Goal: Task Accomplishment & Management: Manage account settings

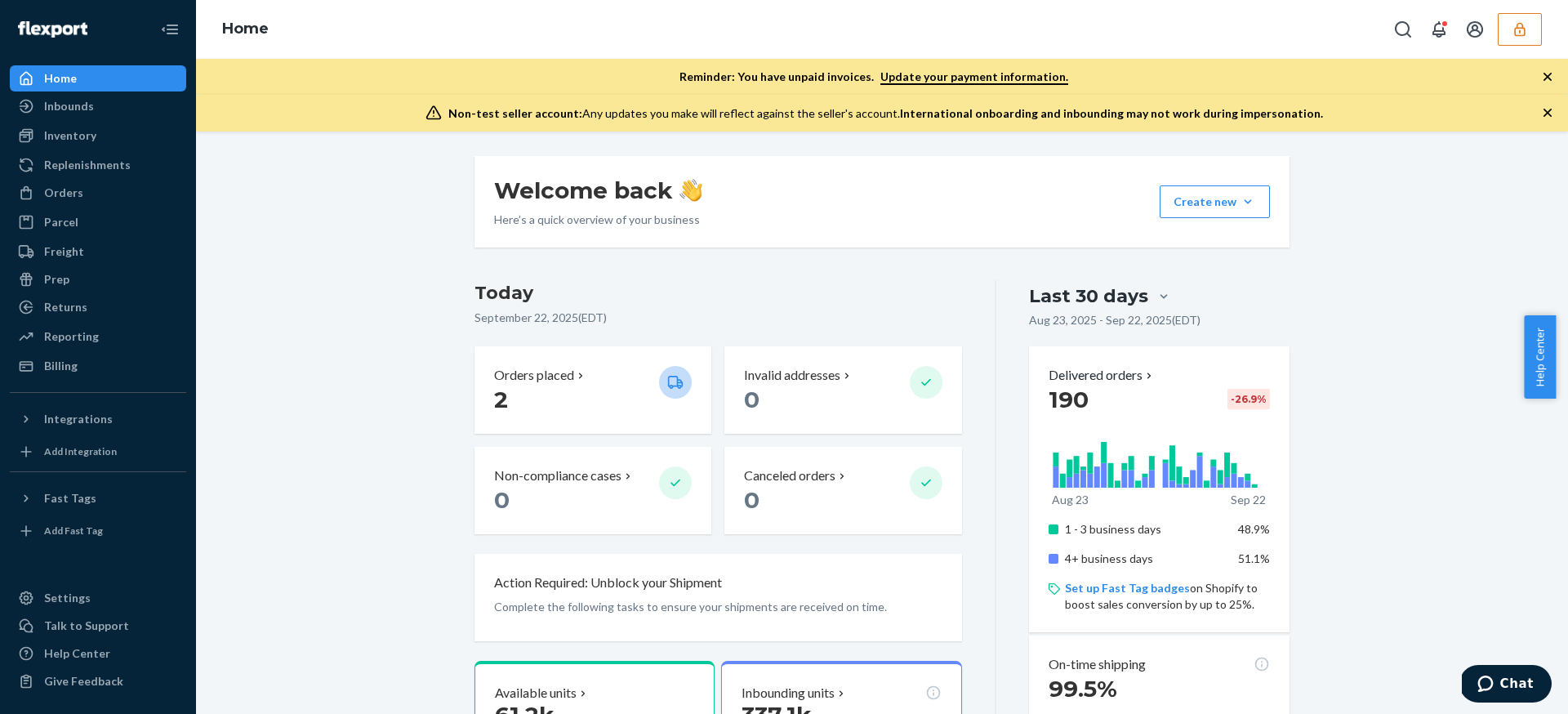
click at [104, 131] on div "Inventory" at bounding box center [98, 136] width 173 height 23
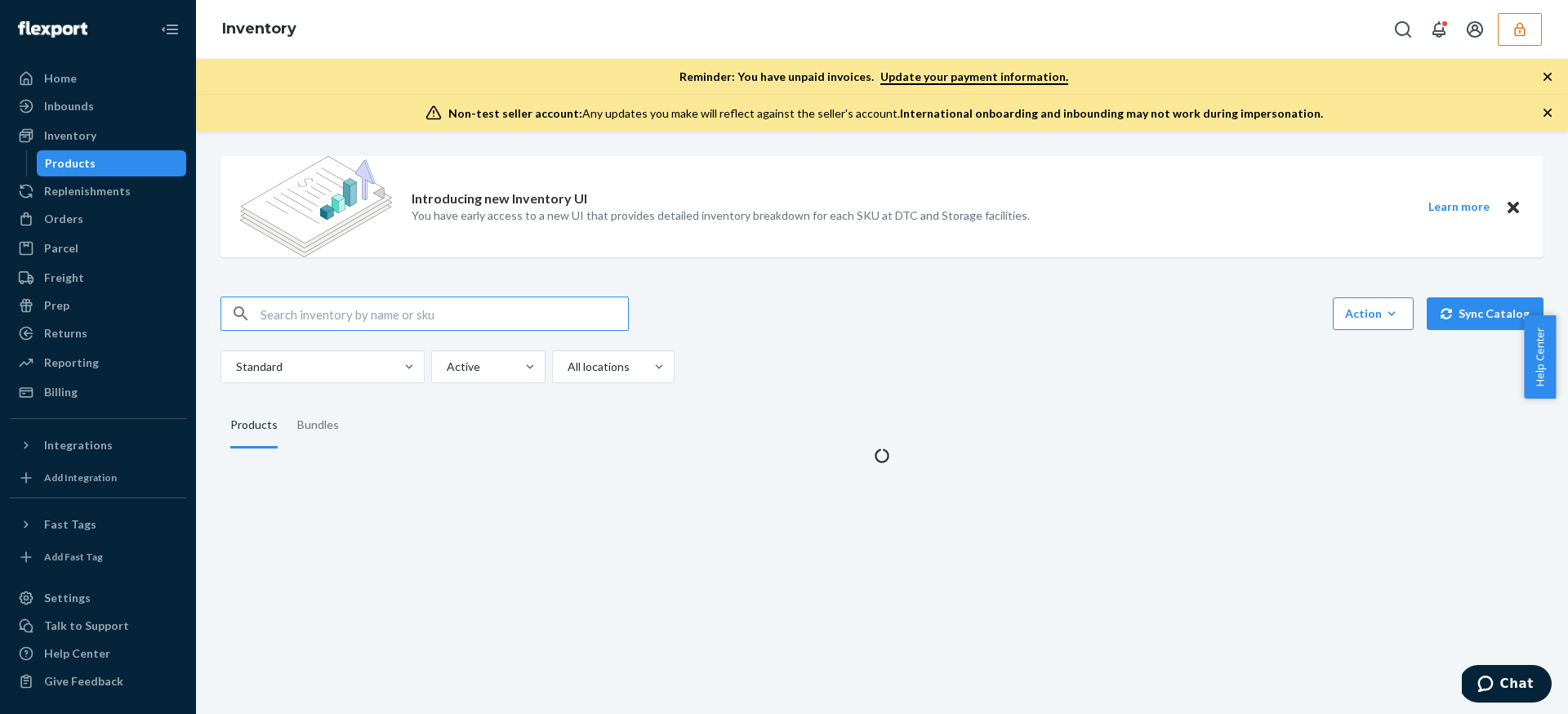
click at [834, 272] on div "Introducing new Inventory UI You have early access to a new UI that provides de…" at bounding box center [882, 210] width 1323 height 134
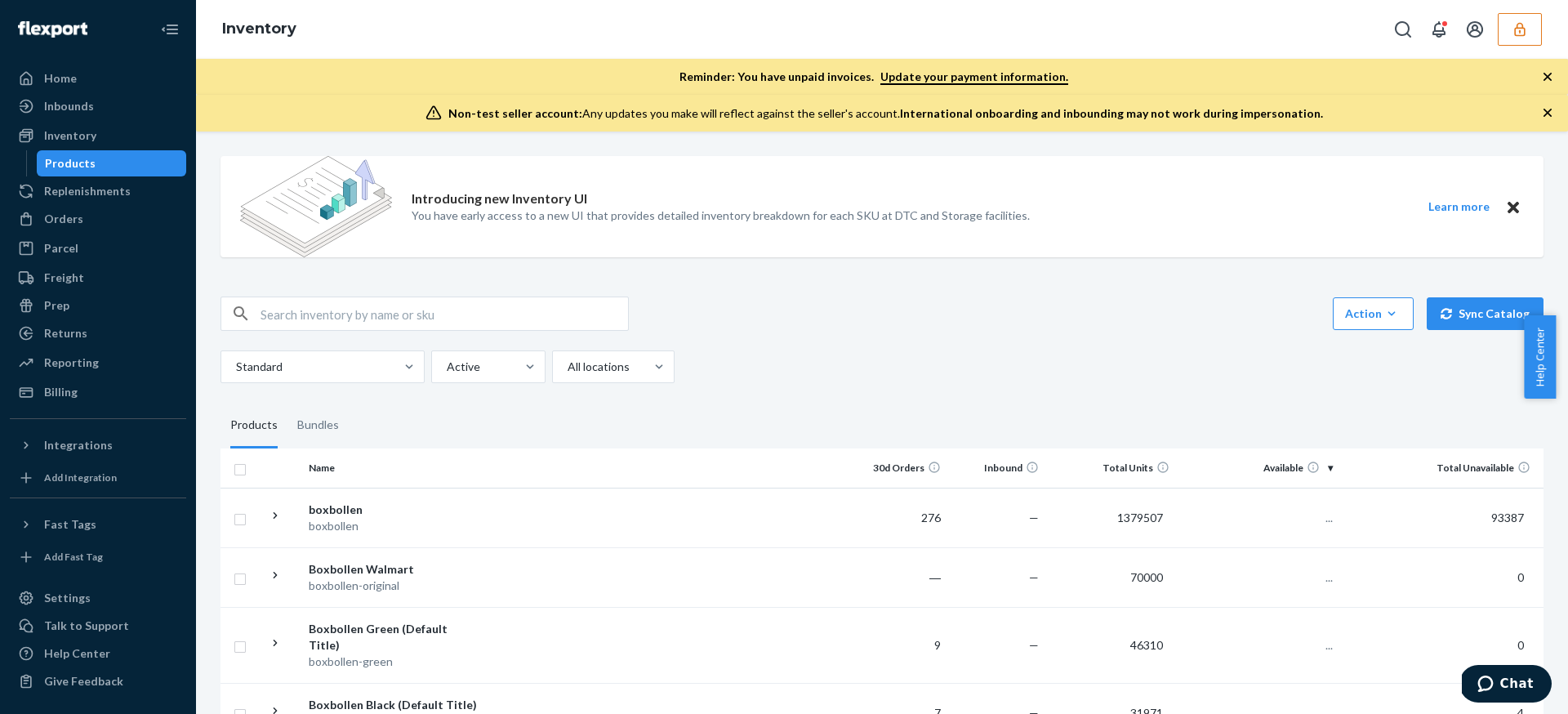
scroll to position [177, 0]
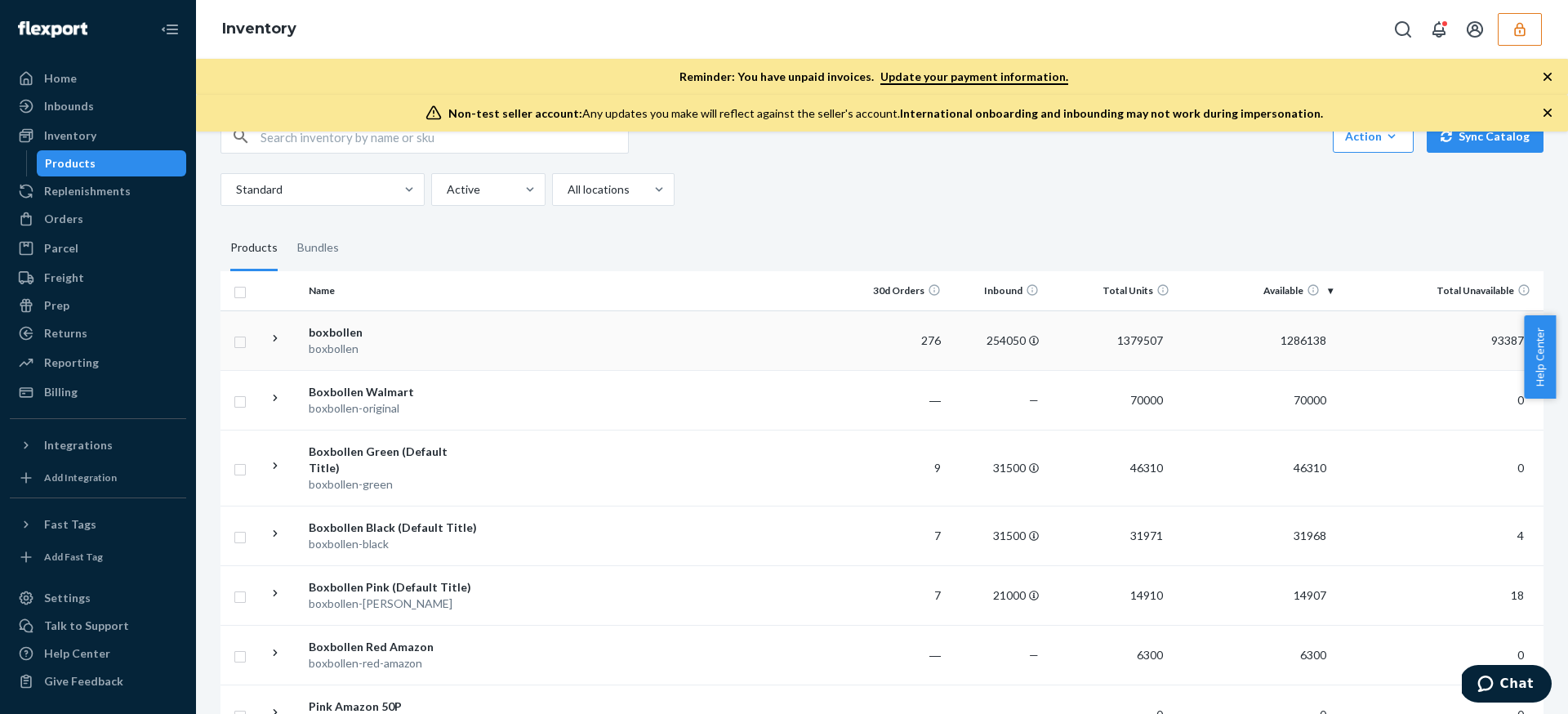
click at [278, 338] on icon at bounding box center [275, 339] width 15 height 15
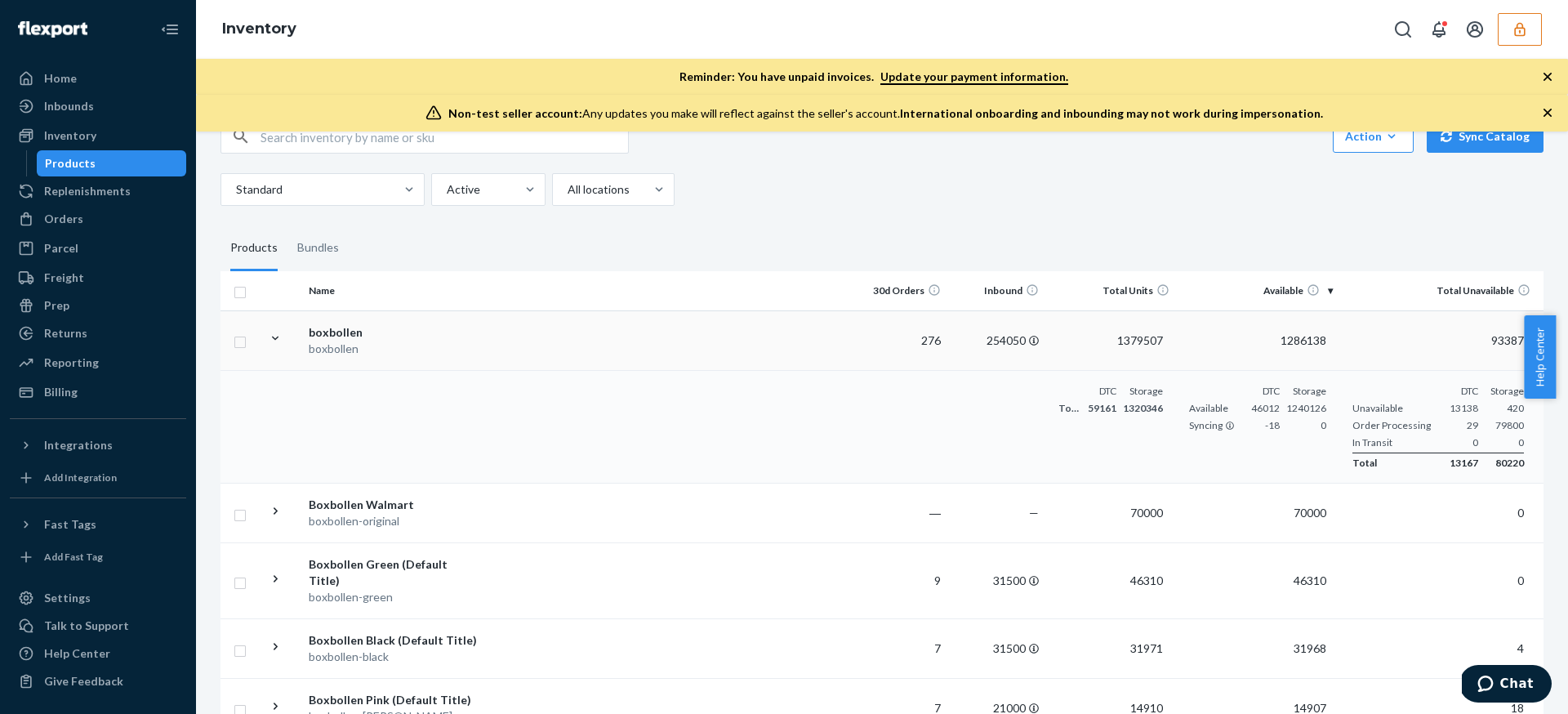
click at [277, 339] on icon at bounding box center [275, 339] width 15 height 15
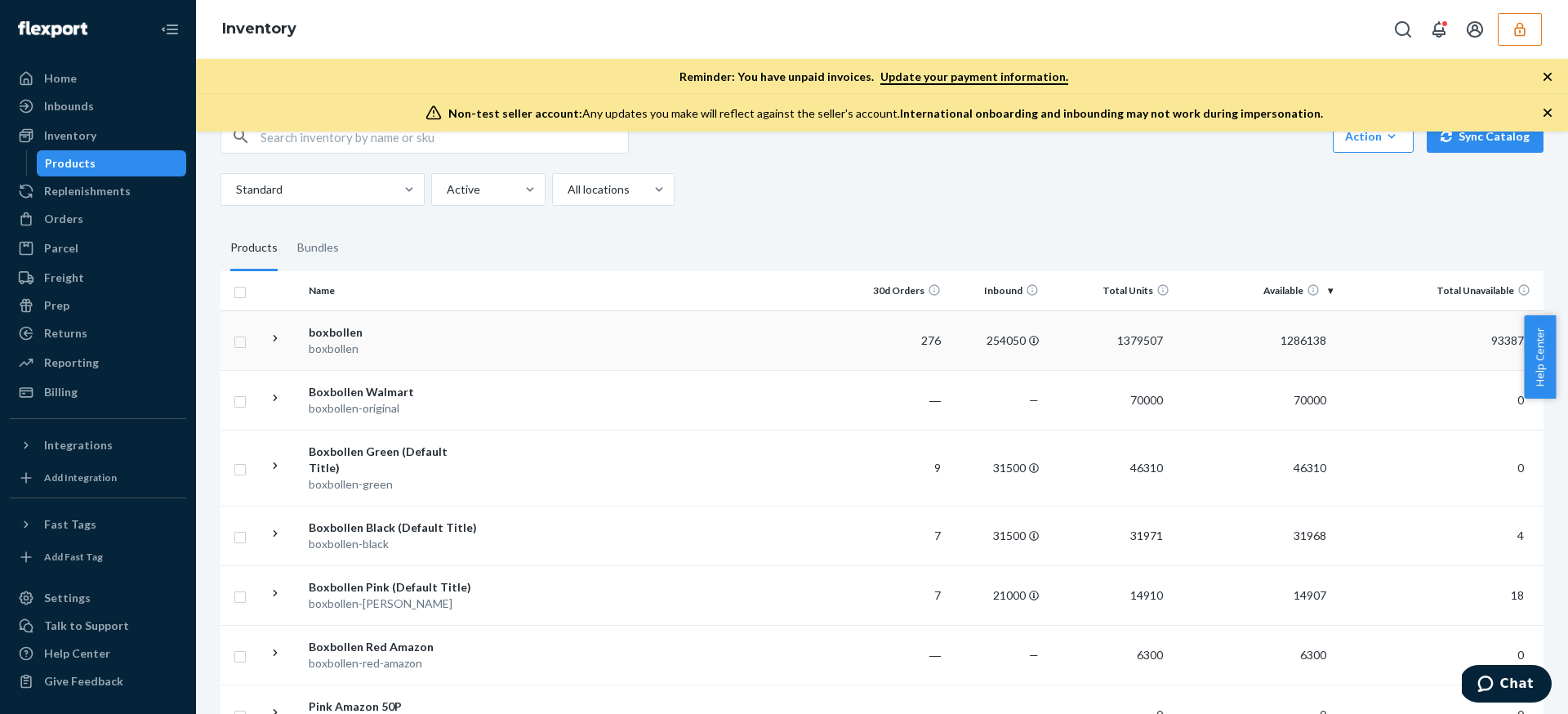
click at [857, 247] on fieldset "Products Bundles" at bounding box center [882, 248] width 1323 height 46
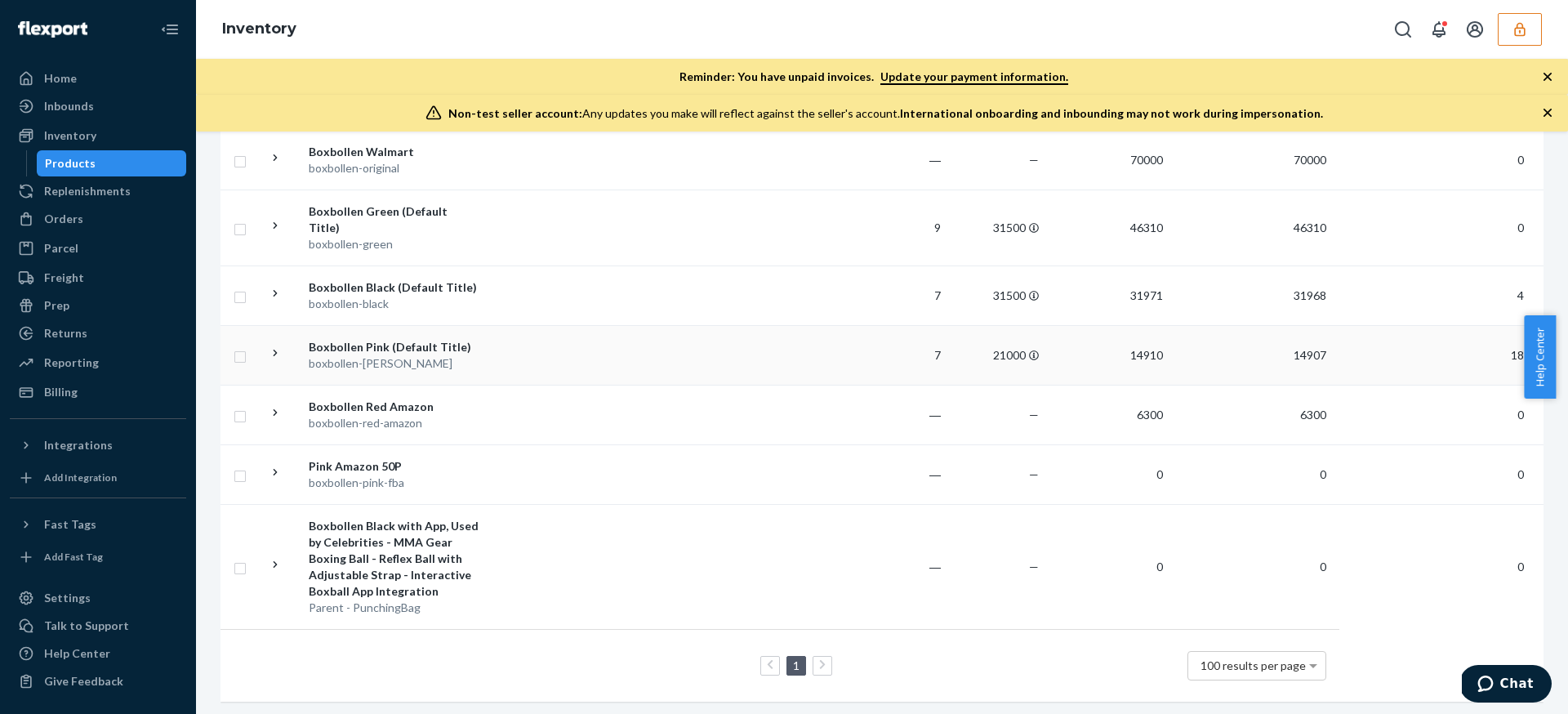
scroll to position [22, 0]
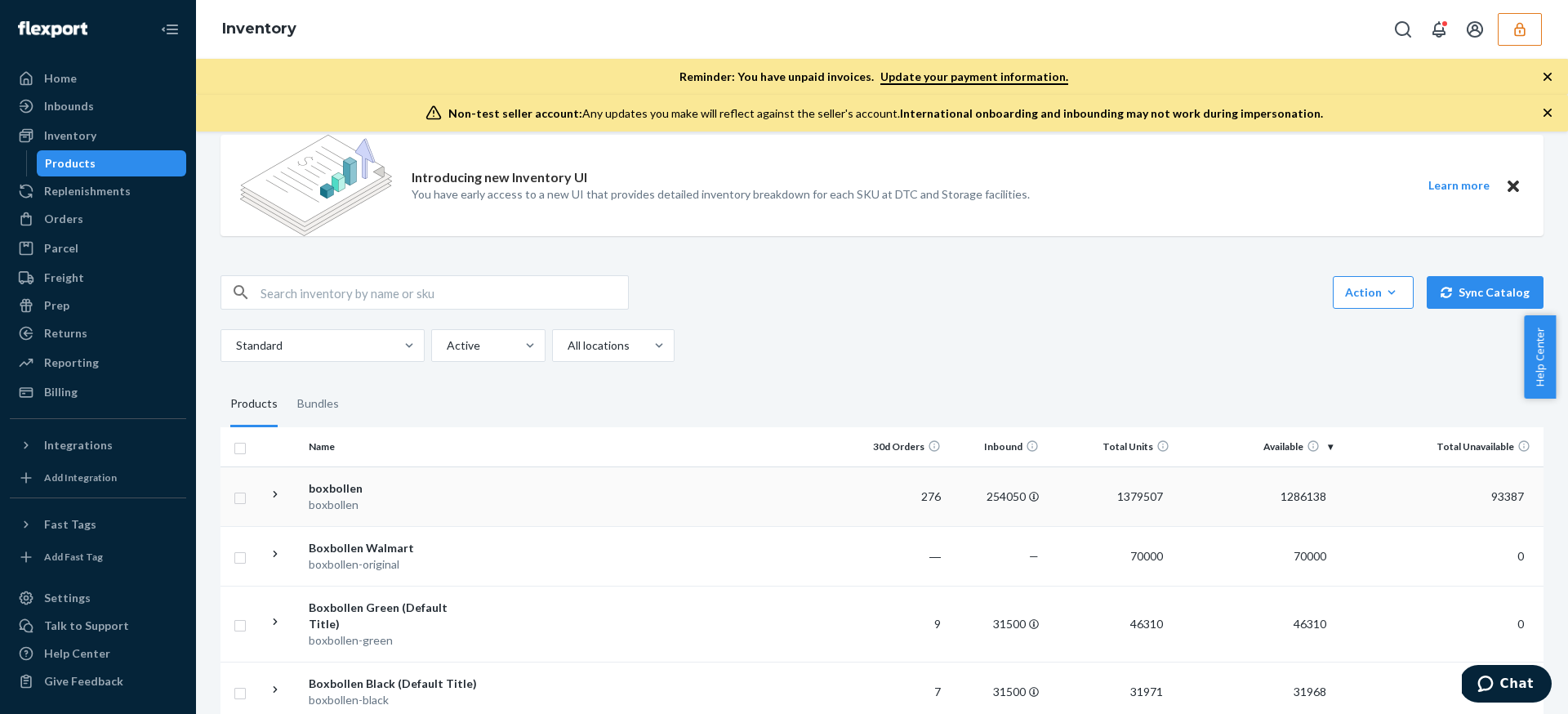
click at [1147, 208] on div "Introducing new Inventory UI You have early access to a new UI that provides de…" at bounding box center [882, 185] width 1323 height 101
click at [594, 355] on div at bounding box center [611, 345] width 91 height 20
click at [568, 354] on input "All locations" at bounding box center [567, 345] width 2 height 16
click at [892, 326] on div "Action Create product Create bundle Bulk create products Bulk update products B…" at bounding box center [882, 319] width 1323 height 87
click at [529, 336] on div at bounding box center [530, 345] width 29 height 31
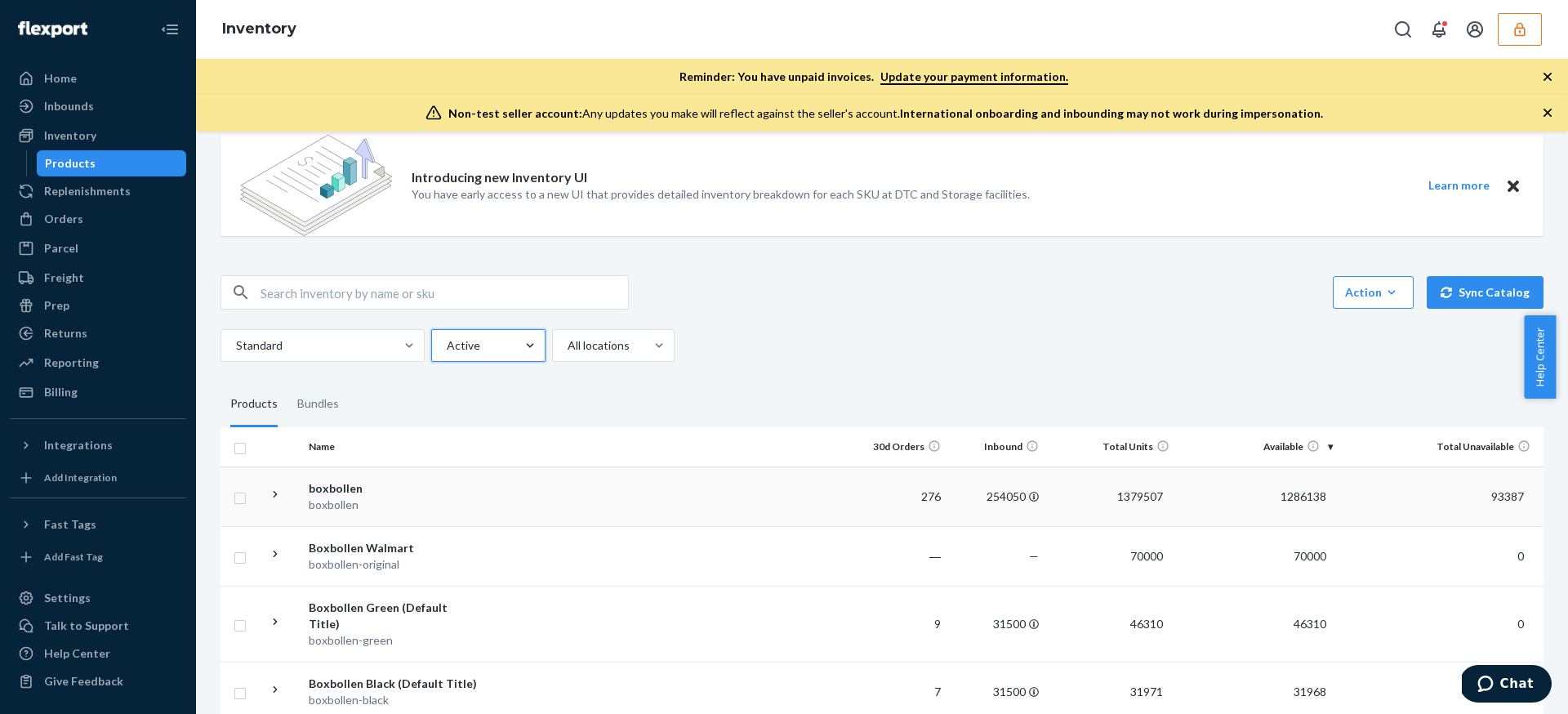
click at [447, 338] on input "0 results available. Select is focused ,type to refine list, press Down to open…" at bounding box center [446, 345] width 2 height 16
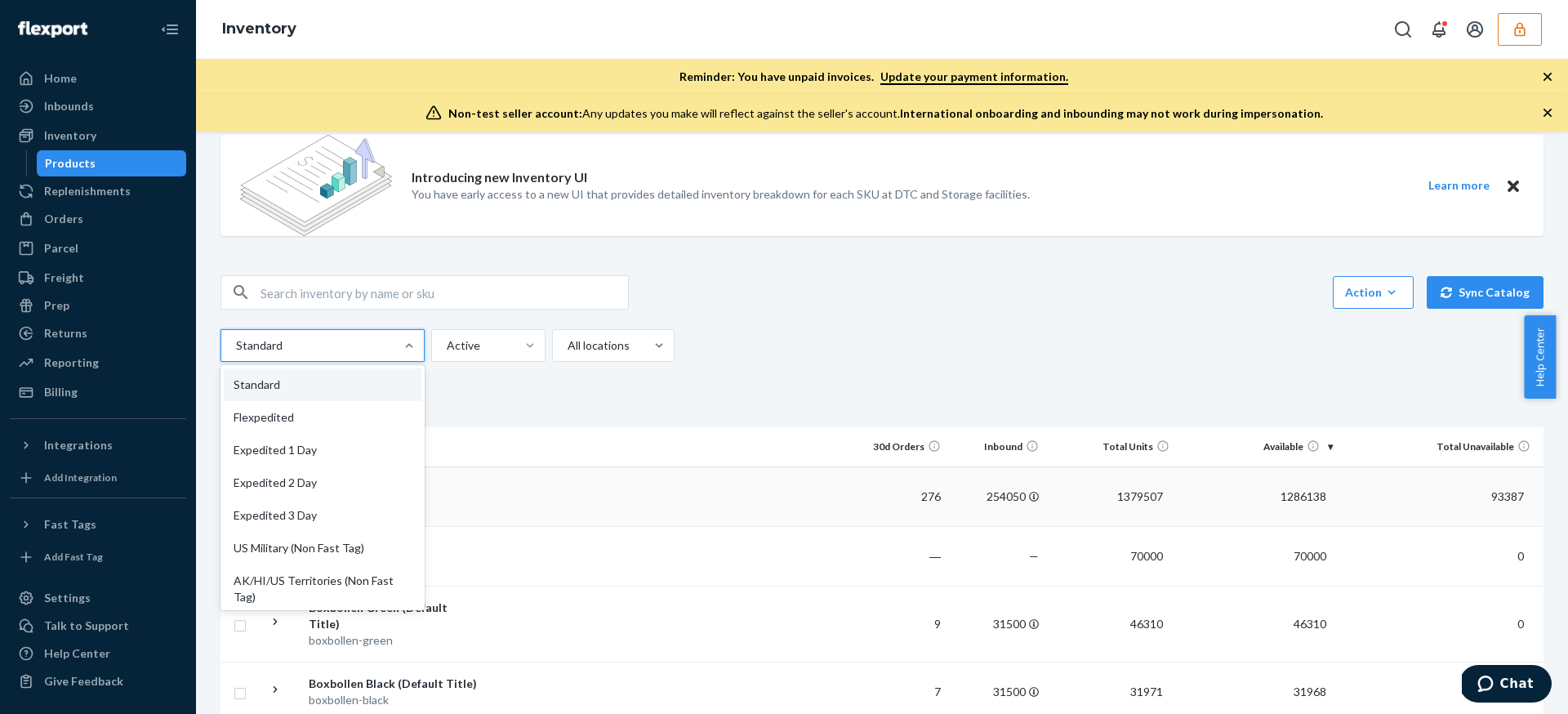
click at [326, 340] on div at bounding box center [322, 345] width 173 height 20
click at [236, 340] on input "option Standard focused, 1 of 13. 13 results available. Use Up and Down to choo…" at bounding box center [236, 345] width 2 height 16
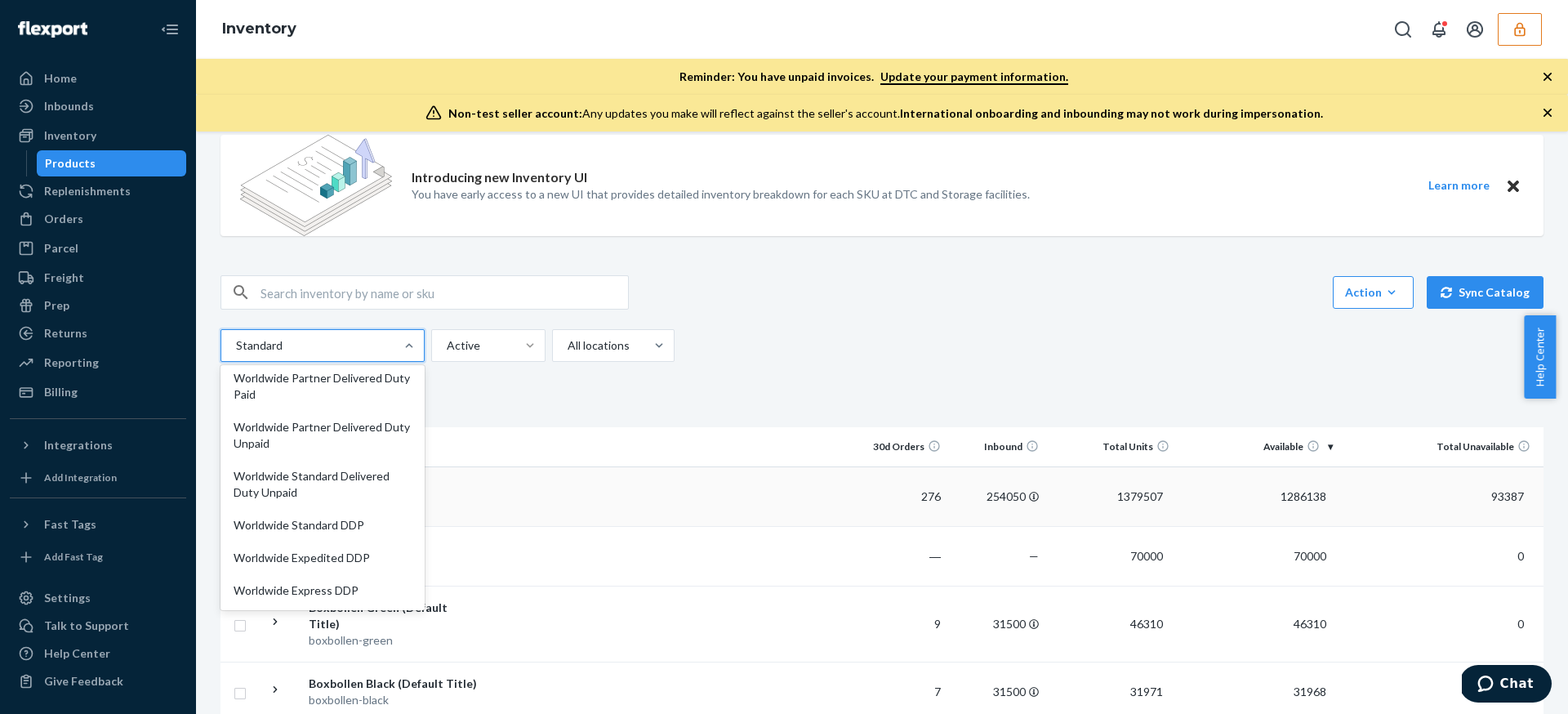
scroll to position [0, 0]
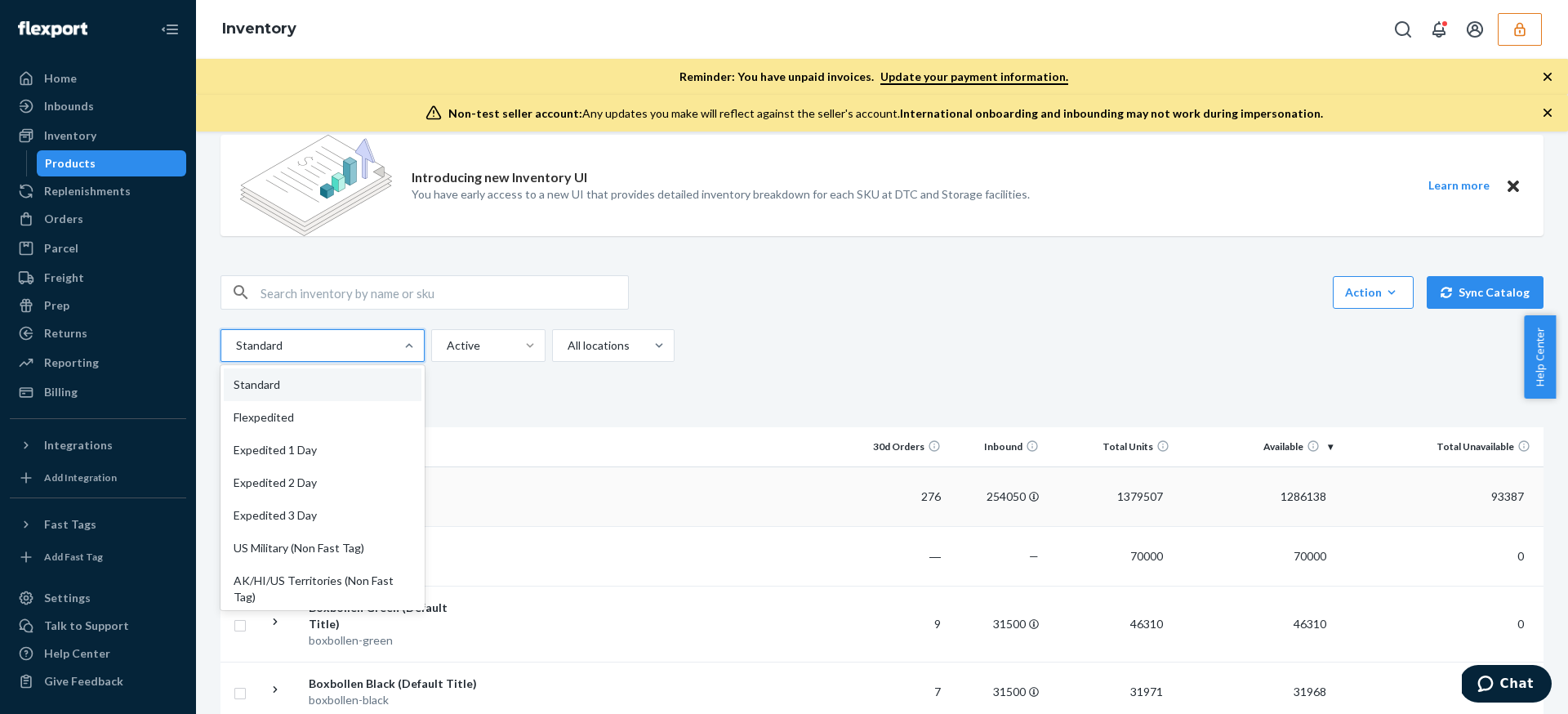
click at [969, 267] on div "Introducing new Inventory UI You have early access to a new UI that provides de…" at bounding box center [882, 618] width 1347 height 992
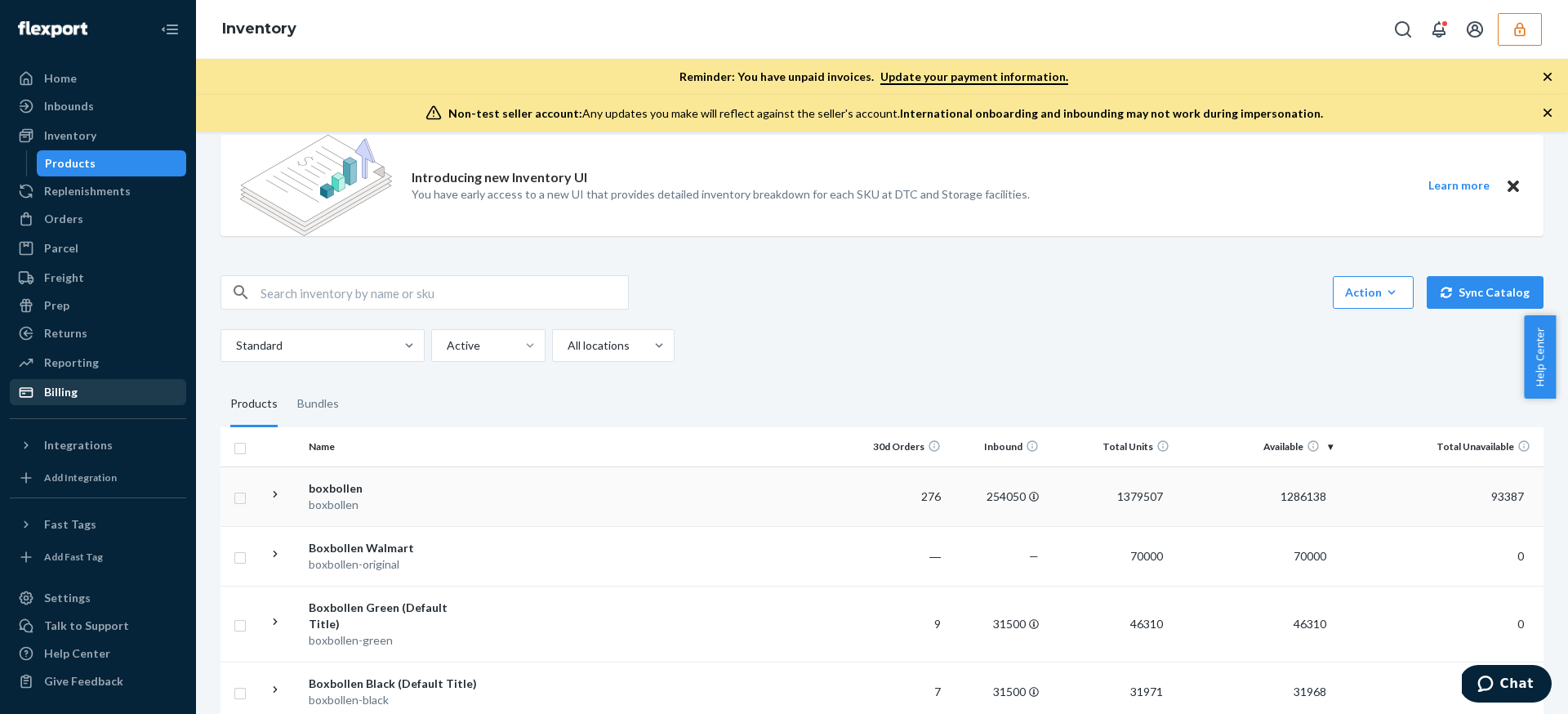
click at [133, 394] on div "Billing" at bounding box center [98, 392] width 173 height 23
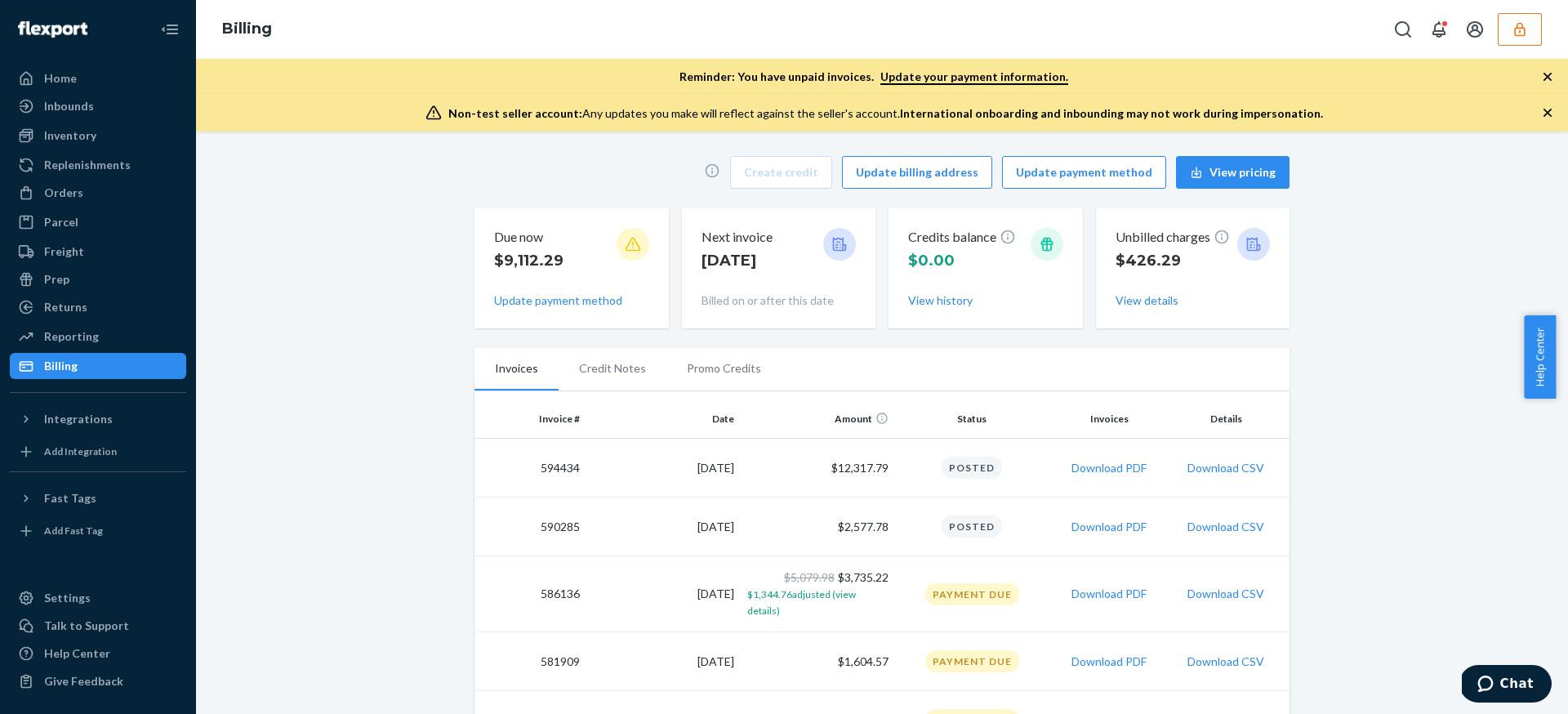
click at [122, 390] on div "Home Inbounds Shipping Plans Problems Inventory Products Replenishments Orders …" at bounding box center [98, 357] width 196 height 714
click at [1531, 33] on button "button" at bounding box center [1520, 29] width 44 height 33
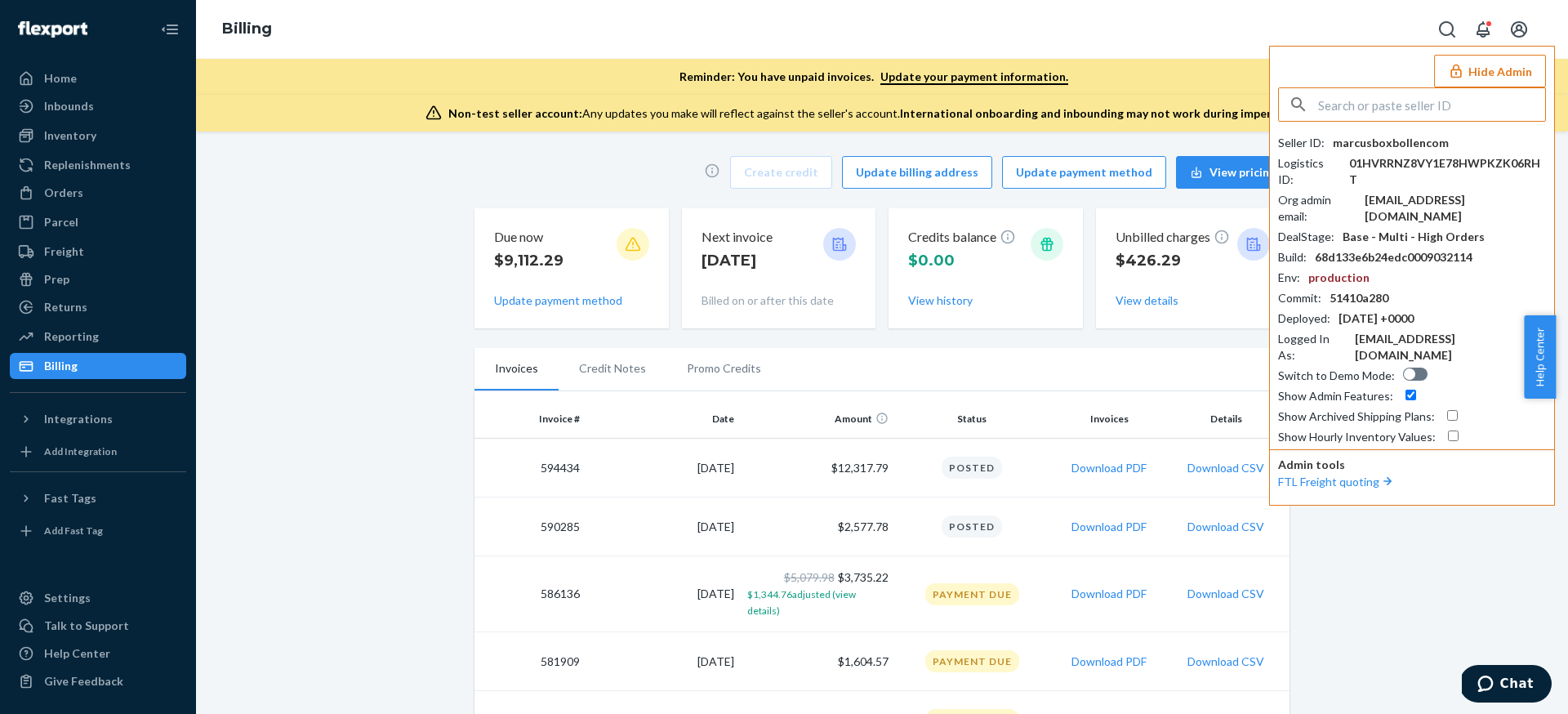
click at [1437, 94] on input "text" at bounding box center [1431, 105] width 227 height 33
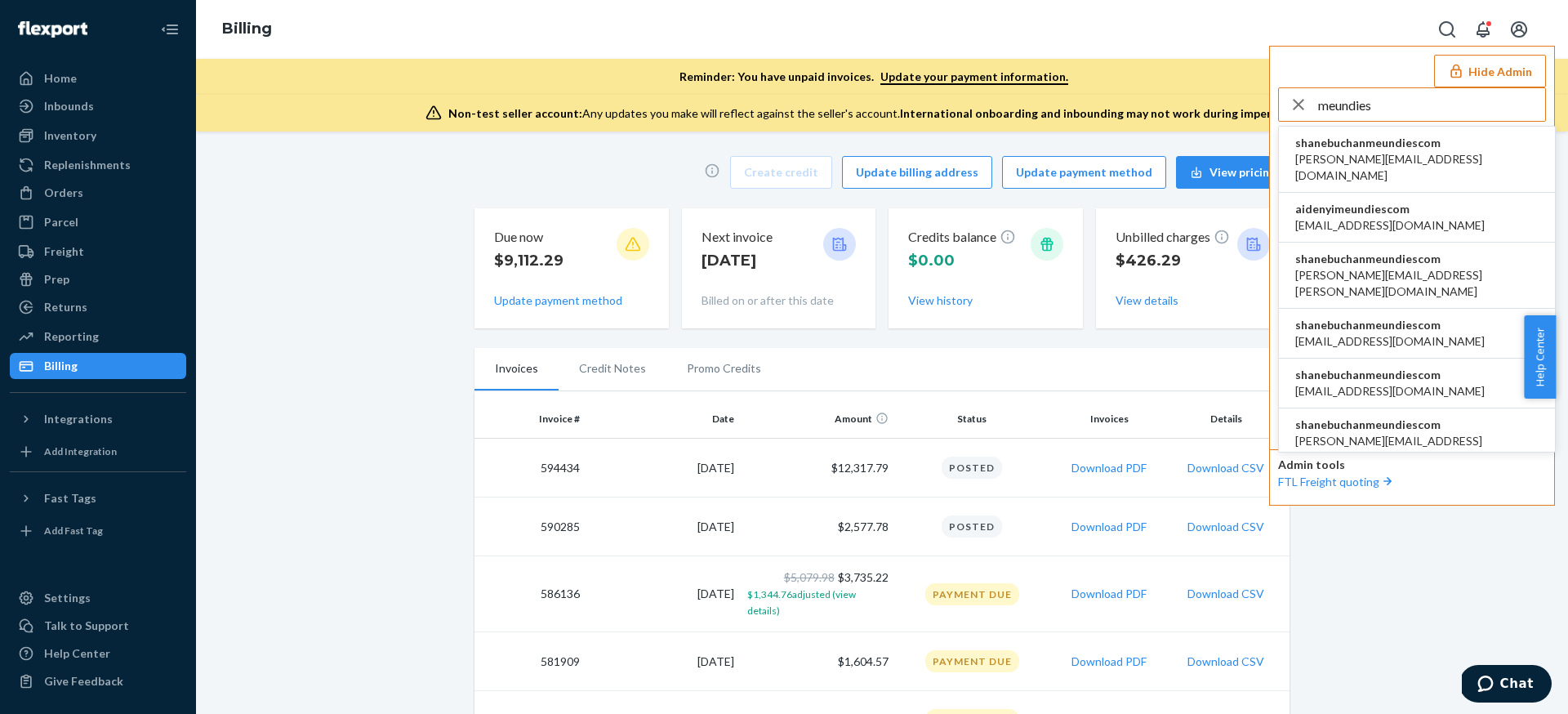
type input "meundies"
click at [1424, 144] on span "shanebuchanmeundiescom" at bounding box center [1417, 142] width 243 height 16
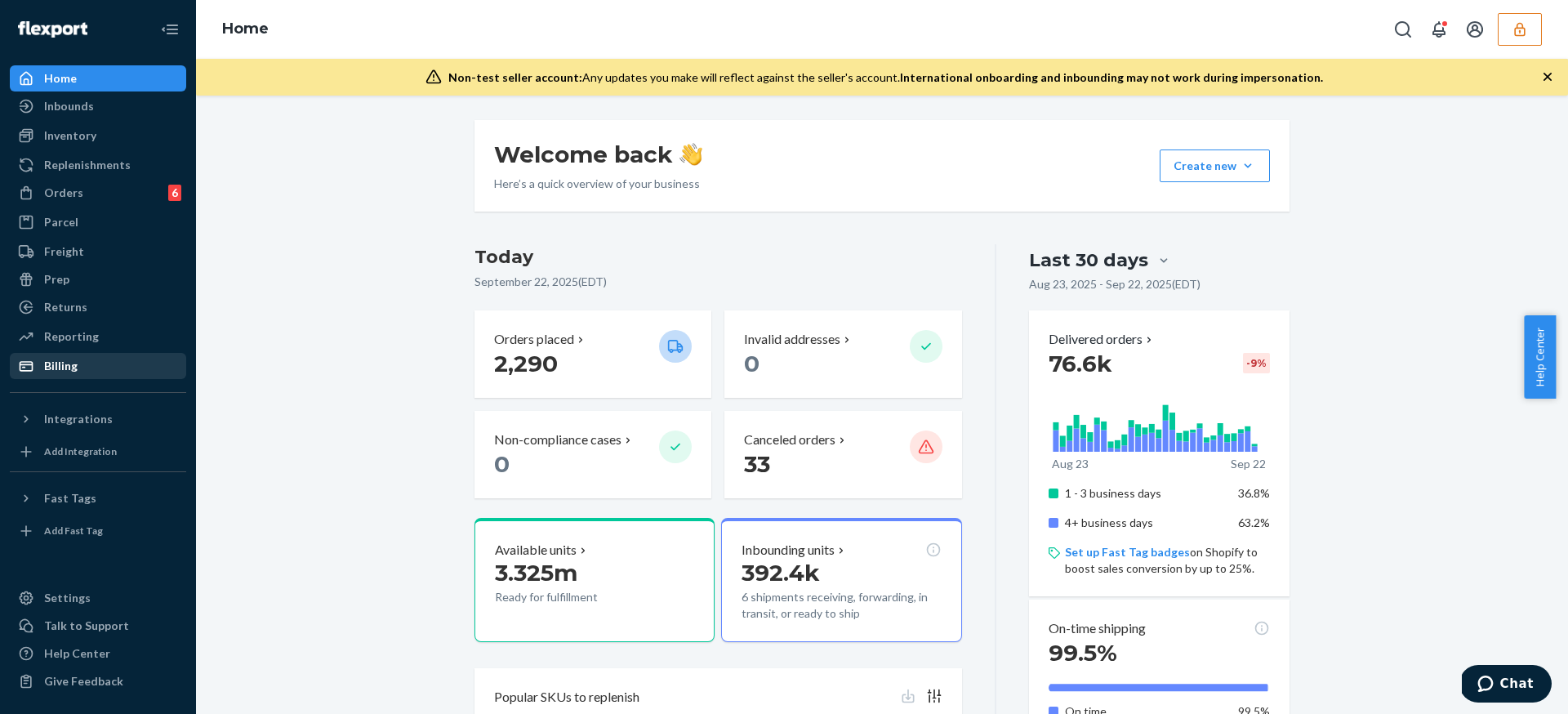
click at [129, 371] on div "Billing" at bounding box center [98, 366] width 173 height 23
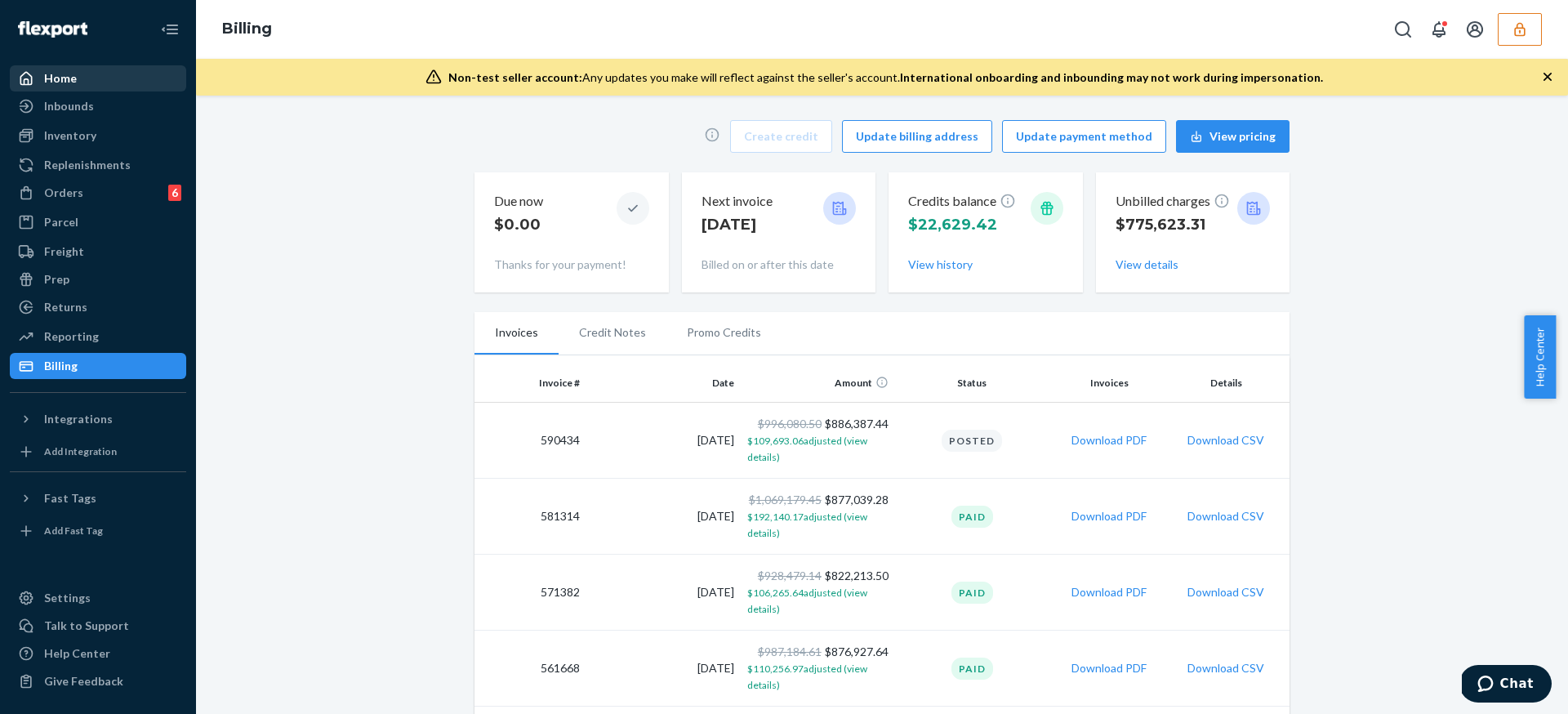
click at [167, 87] on div "Home" at bounding box center [98, 78] width 173 height 23
